Goal: Information Seeking & Learning: Understand process/instructions

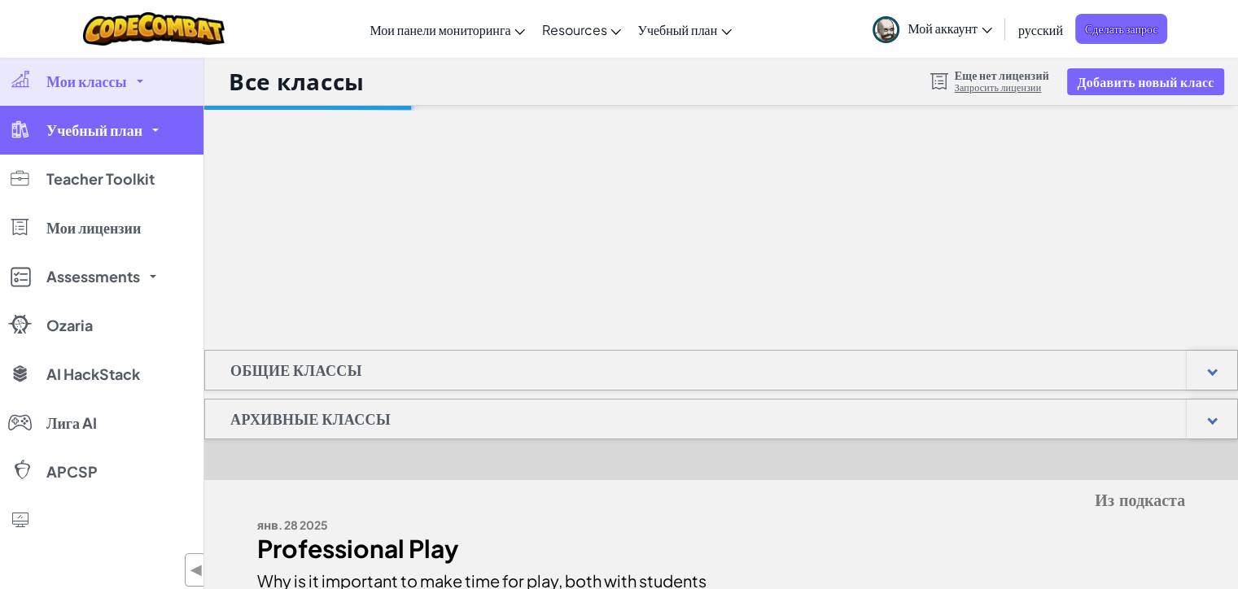
click at [160, 143] on link "Учебный план" at bounding box center [101, 130] width 203 height 49
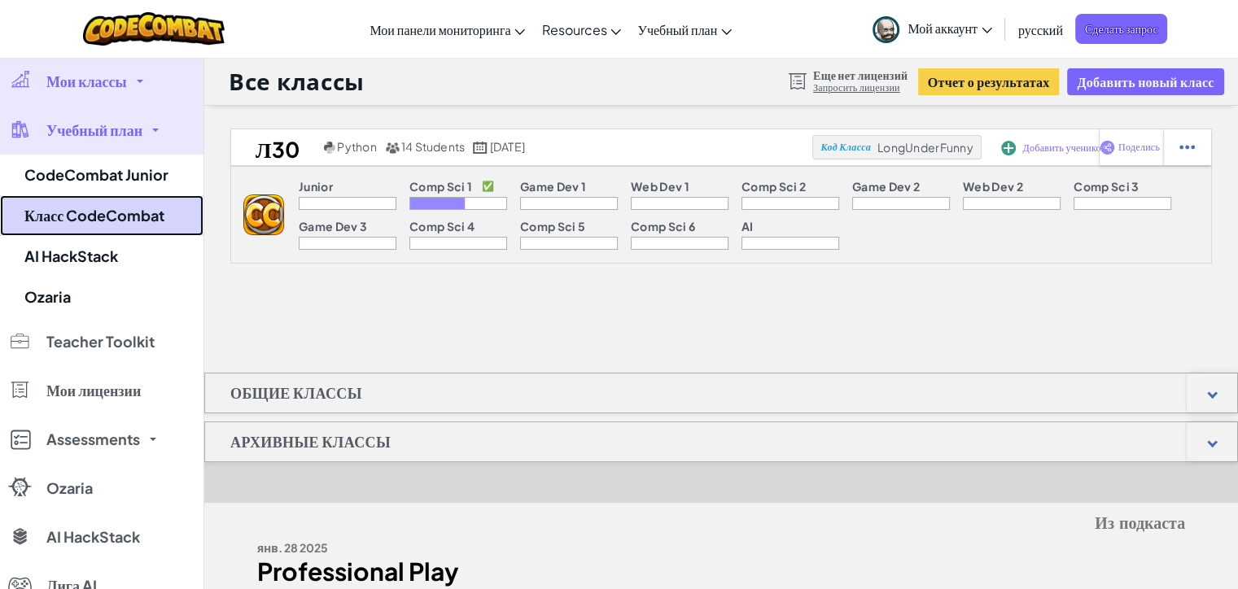
click at [166, 217] on link "Класс CodeCombat" at bounding box center [101, 215] width 203 height 41
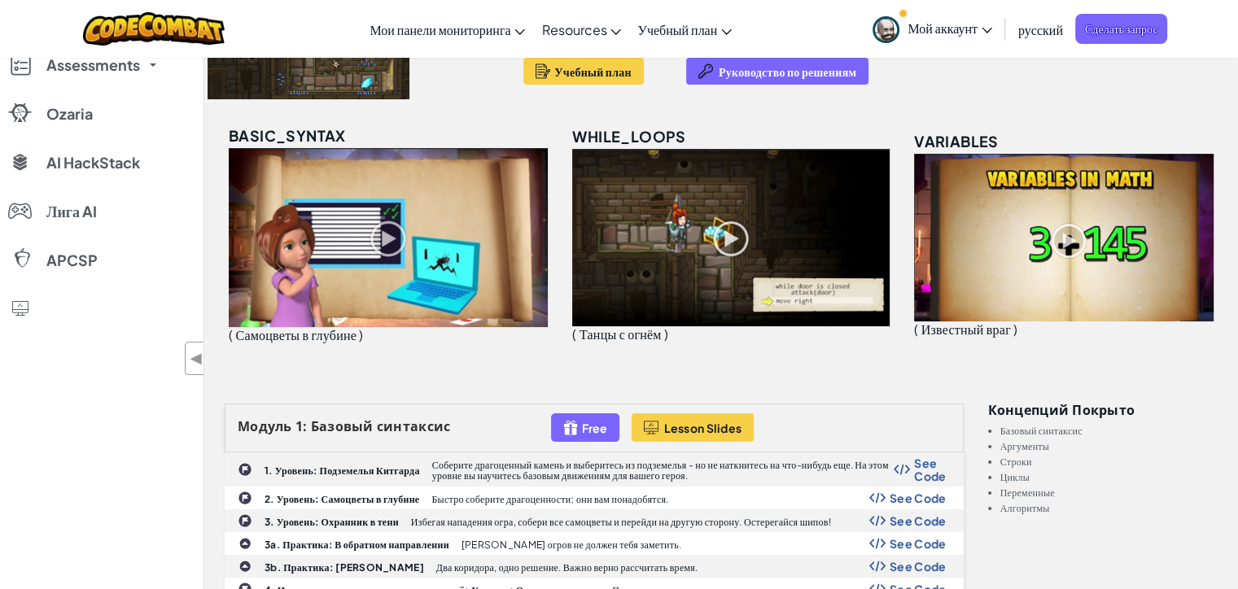
scroll to position [216, 0]
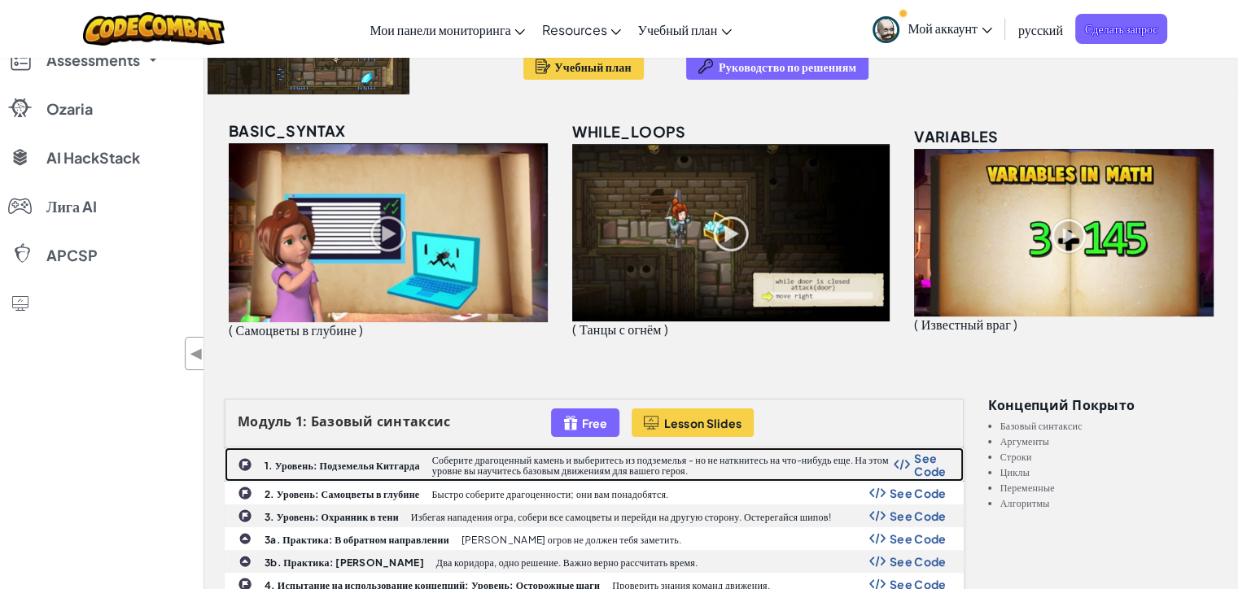
click at [368, 469] on div "1. Уровень: Подземелья Китгарда Соберите драгоценный камень и выберитесь из под…" at bounding box center [593, 464] width 737 height 33
